Goal: Task Accomplishment & Management: Manage account settings

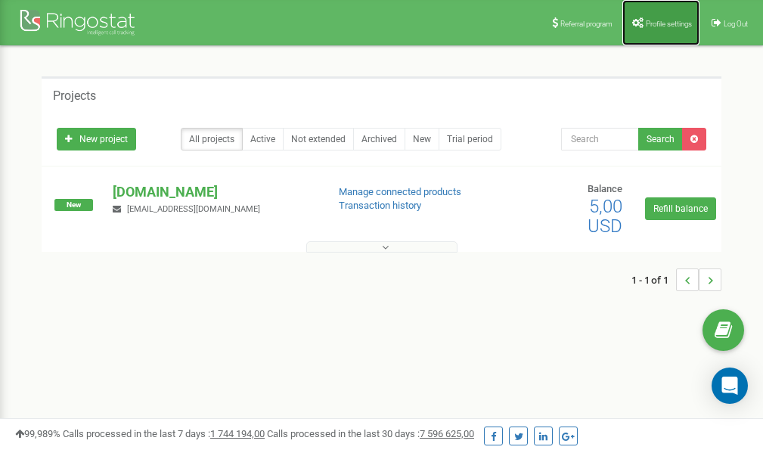
click at [656, 21] on span "Profile settings" at bounding box center [669, 24] width 46 height 8
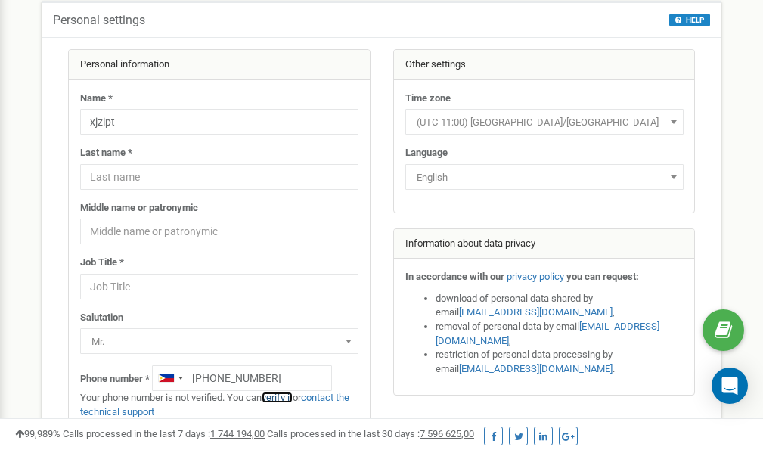
click at [282, 398] on link "verify it" at bounding box center [277, 397] width 31 height 11
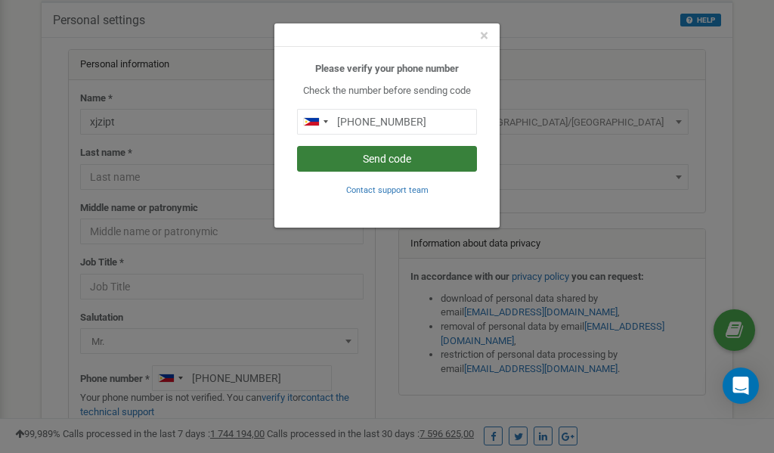
click at [403, 153] on button "Send code" at bounding box center [387, 159] width 180 height 26
